Goal: Download file/media

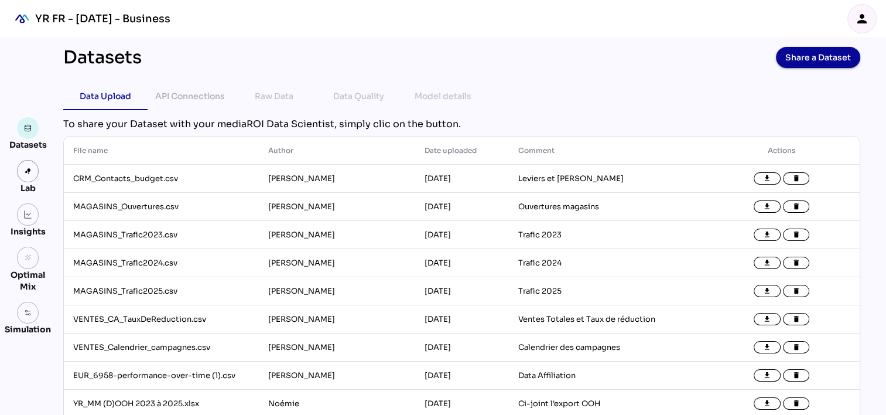
click at [860, 17] on icon "person" at bounding box center [862, 19] width 14 height 14
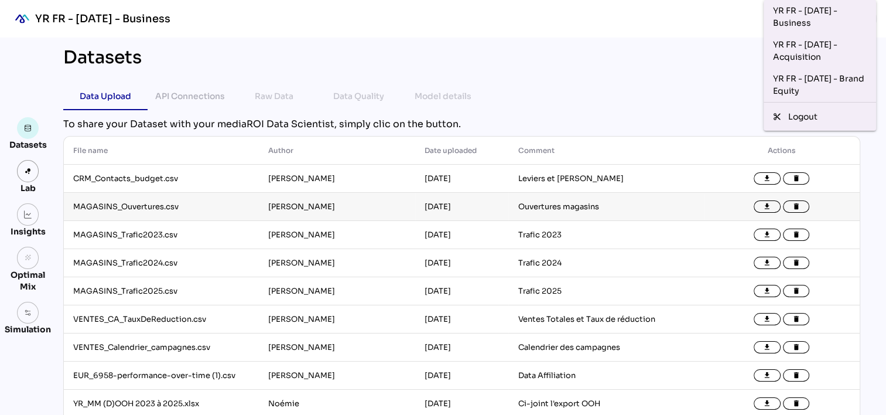
scroll to position [40, 0]
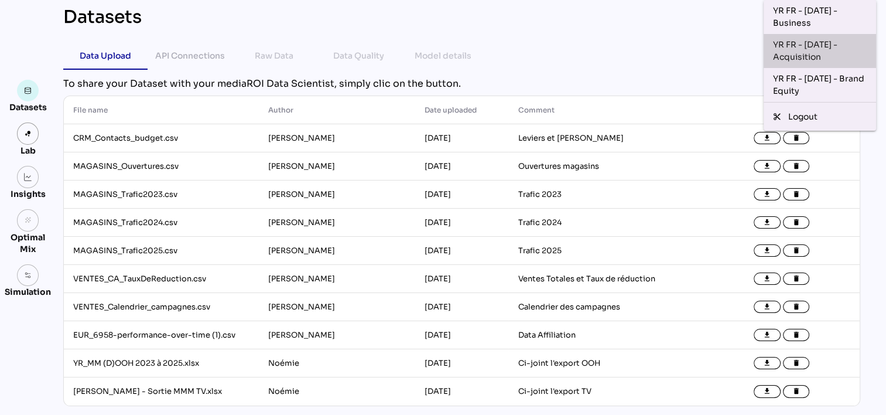
click at [785, 68] on div "YR FR - [DATE] - Acquisition" at bounding box center [819, 85] width 112 height 34
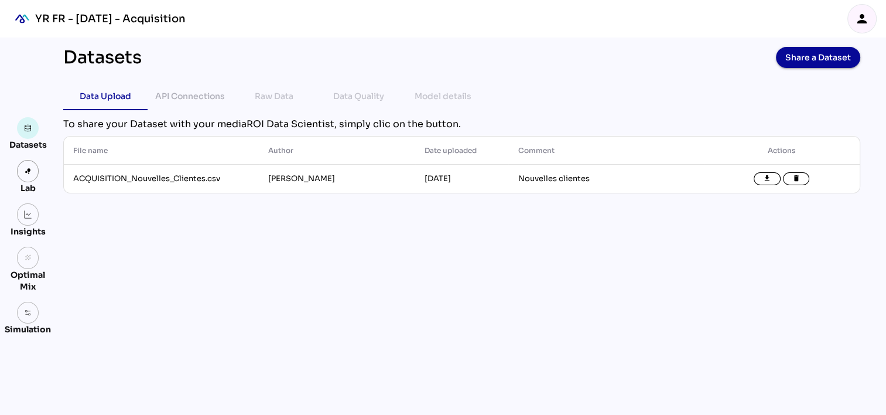
scroll to position [0, 0]
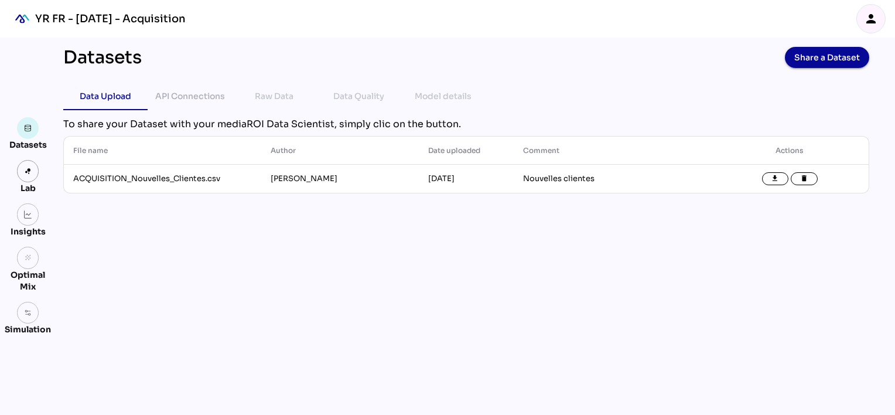
click at [873, 10] on div "person" at bounding box center [871, 19] width 28 height 28
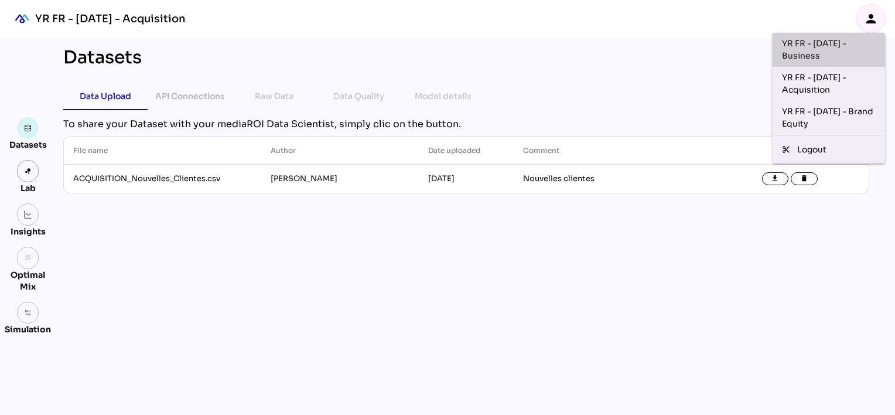
click at [838, 53] on div "YR FR - [DATE] - Business" at bounding box center [829, 49] width 94 height 25
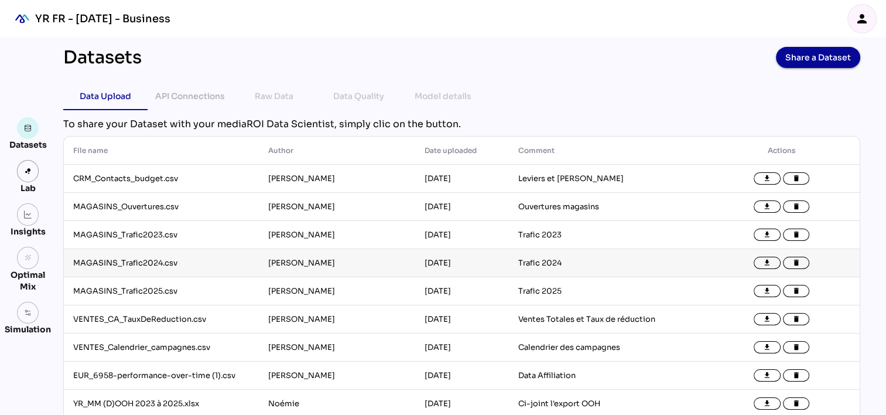
scroll to position [40, 0]
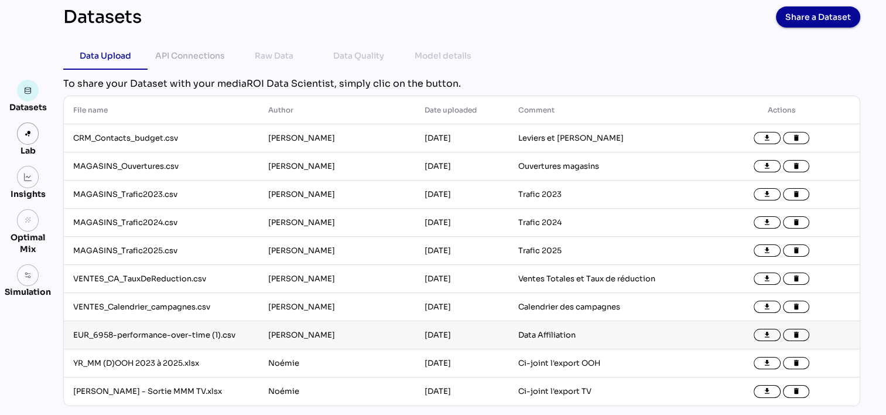
click at [171, 328] on td "EUR_6958-performance-over-time (1).csv" at bounding box center [161, 335] width 195 height 28
drag, startPoint x: 171, startPoint y: 328, endPoint x: 240, endPoint y: 333, distance: 69.2
click at [240, 333] on td "EUR_6958-performance-over-time (1).csv" at bounding box center [161, 335] width 195 height 28
click at [766, 335] on icon "file_download" at bounding box center [767, 335] width 8 height 8
